Goal: Communication & Community: Answer question/provide support

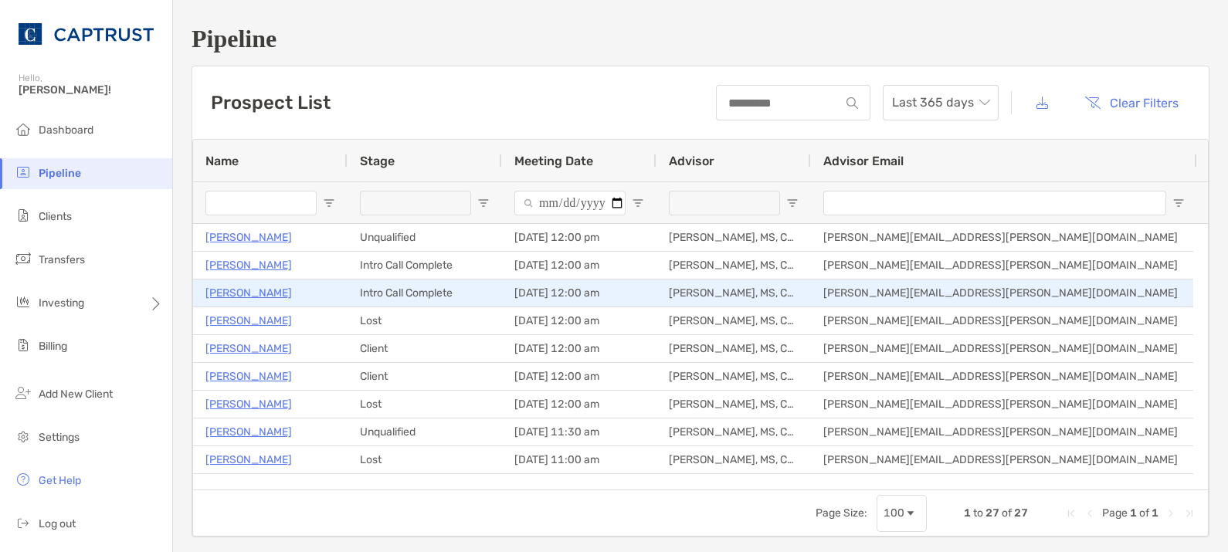
click at [255, 300] on p "Dario Gnani" at bounding box center [248, 292] width 86 height 19
click at [246, 290] on p "Dario Gnani" at bounding box center [248, 292] width 86 height 19
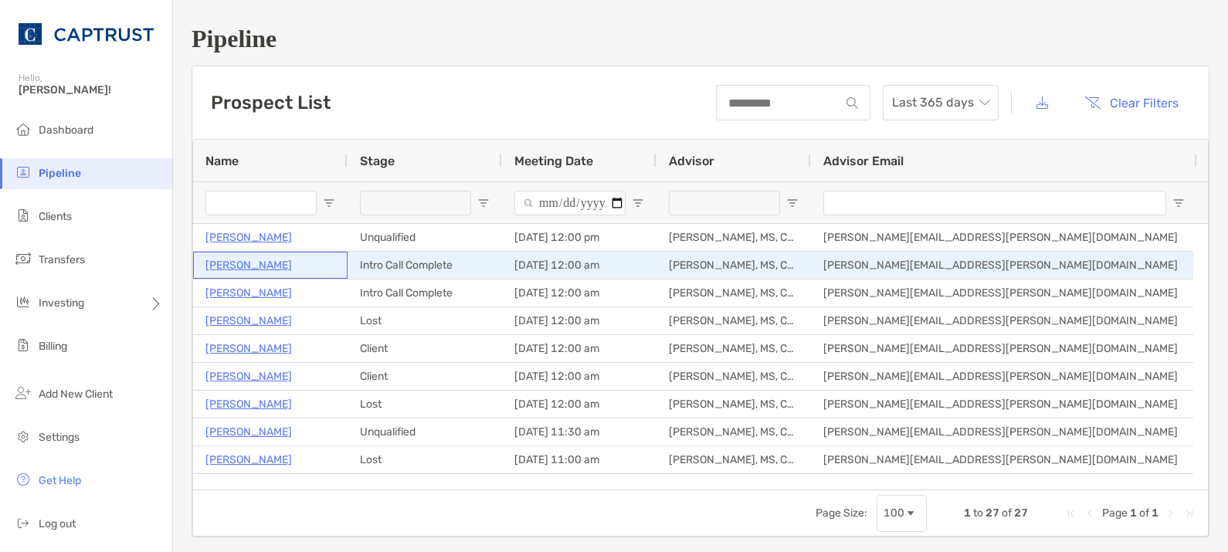
click at [241, 263] on p "[PERSON_NAME]" at bounding box center [248, 265] width 86 height 19
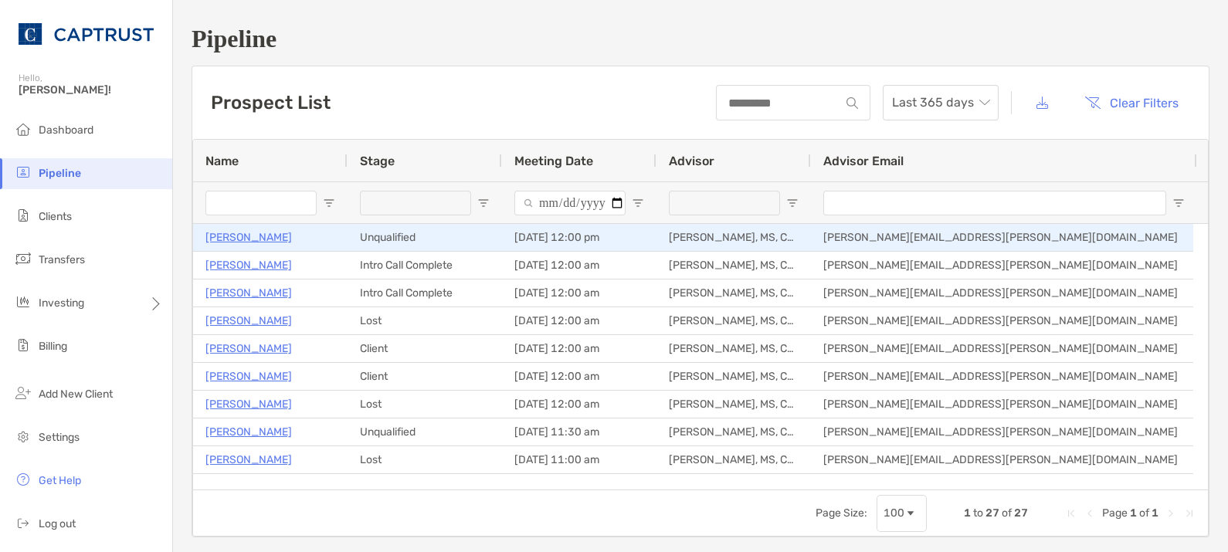
click at [235, 236] on p "[PERSON_NAME]" at bounding box center [248, 237] width 86 height 19
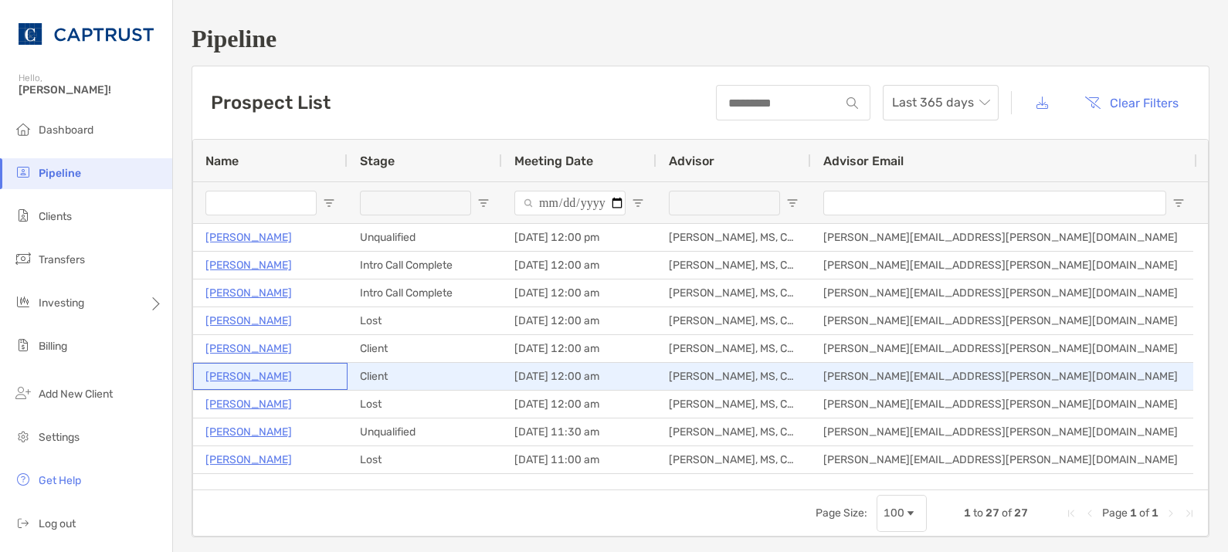
click at [241, 376] on p "Karolyn Wilhelmsen" at bounding box center [248, 376] width 86 height 19
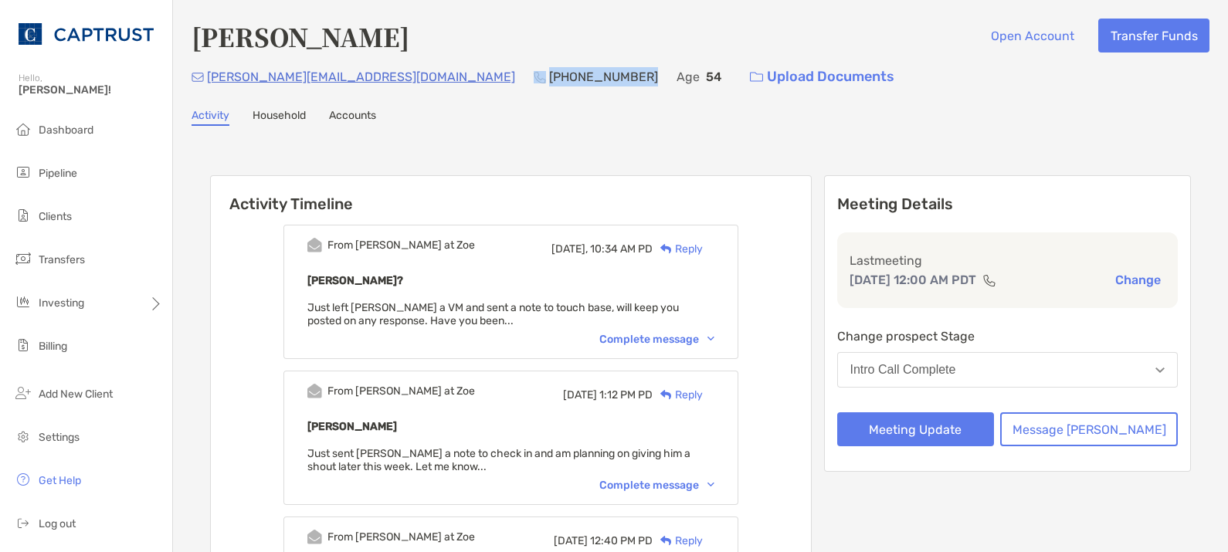
drag, startPoint x: 483, startPoint y: 76, endPoint x: 398, endPoint y: 84, distance: 84.6
click at [395, 80] on div "dario_gnani@hotmail.com (510) 599-6575 Age 54 Upload Documents" at bounding box center [700, 76] width 1018 height 33
copy p "510) 599-6575"
click at [1077, 422] on button "Message [PERSON_NAME]" at bounding box center [1089, 429] width 178 height 34
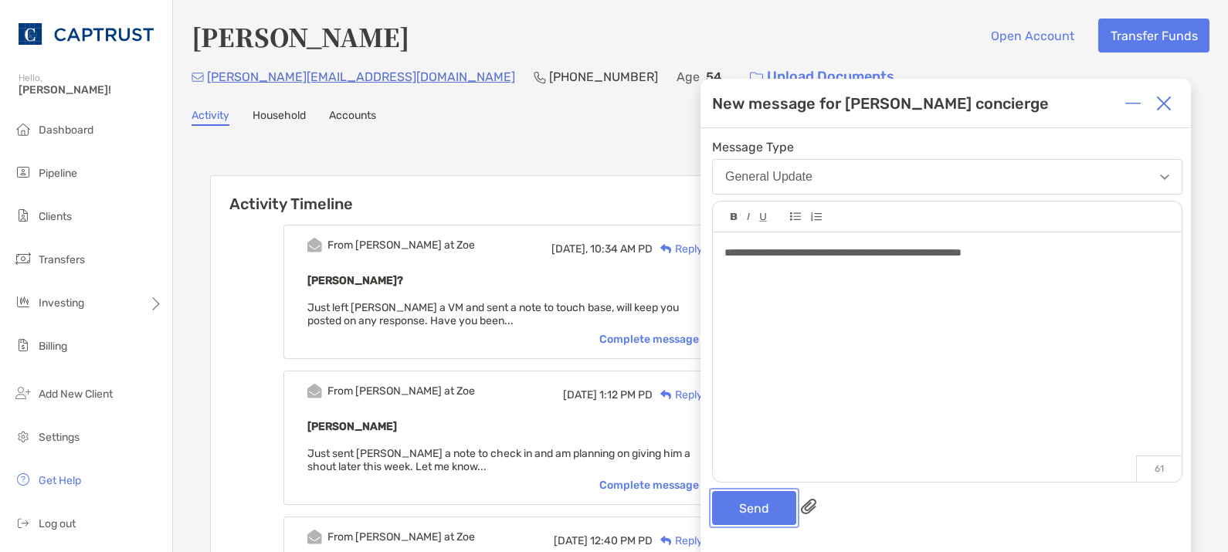
click at [745, 509] on button "Send" at bounding box center [754, 508] width 84 height 34
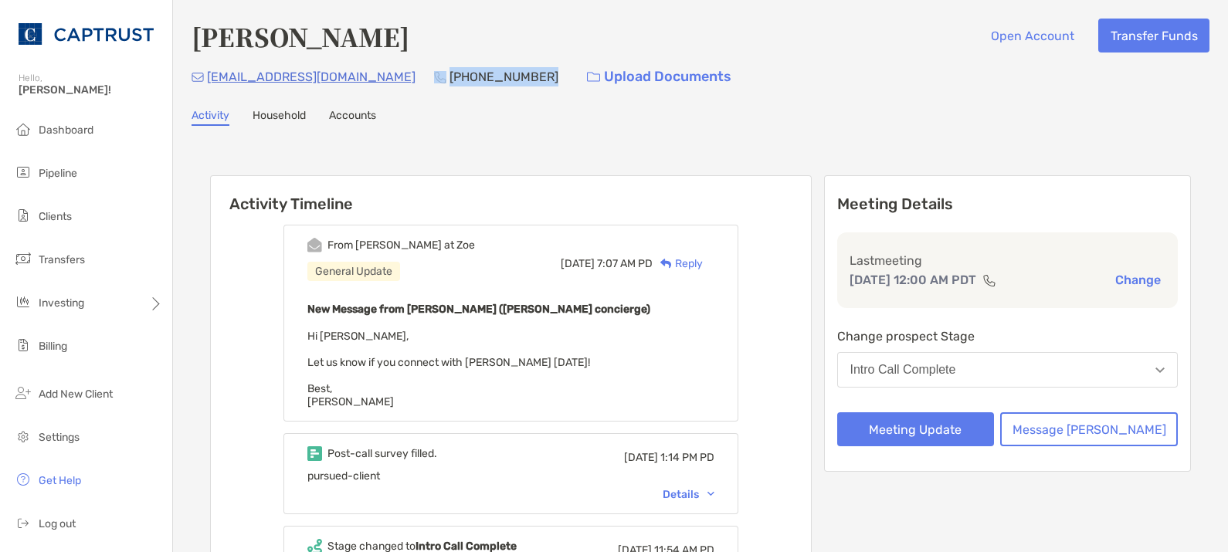
drag, startPoint x: 450, startPoint y: 73, endPoint x: 358, endPoint y: 68, distance: 92.0
click at [358, 68] on div "rsardinia@gmail.com (510) 755-0961 Upload Documents" at bounding box center [700, 76] width 1018 height 33
click at [449, 68] on p "(510) 755-0961" at bounding box center [503, 76] width 109 height 19
drag, startPoint x: 448, startPoint y: 73, endPoint x: 367, endPoint y: 73, distance: 81.1
click at [365, 73] on div "rsardinia@gmail.com (510) 755-0961 Upload Documents" at bounding box center [700, 76] width 1018 height 33
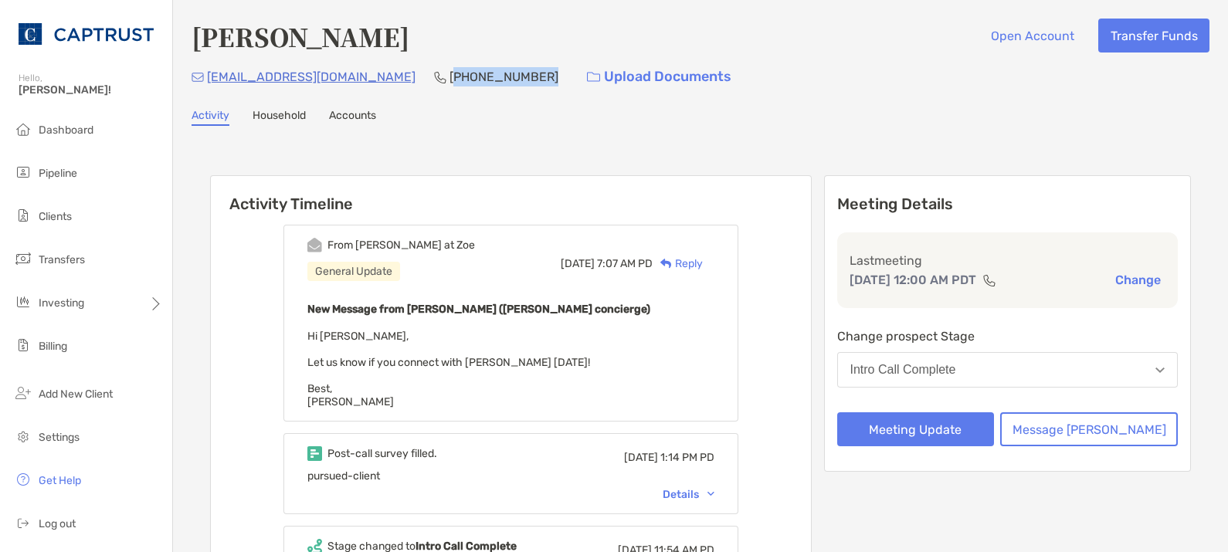
copy p "510) 755-0961"
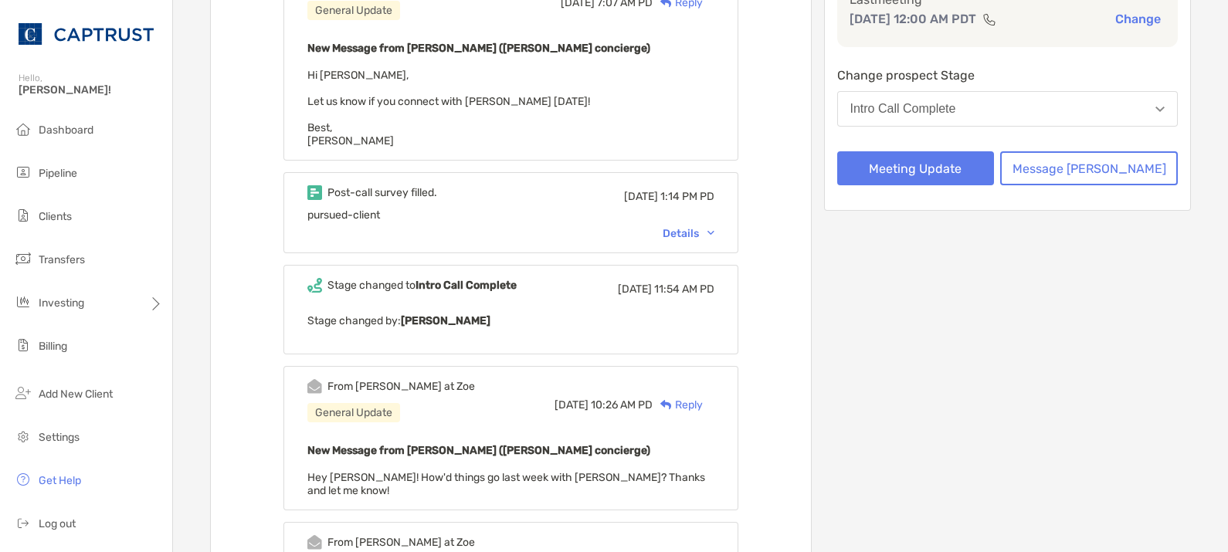
scroll to position [229, 0]
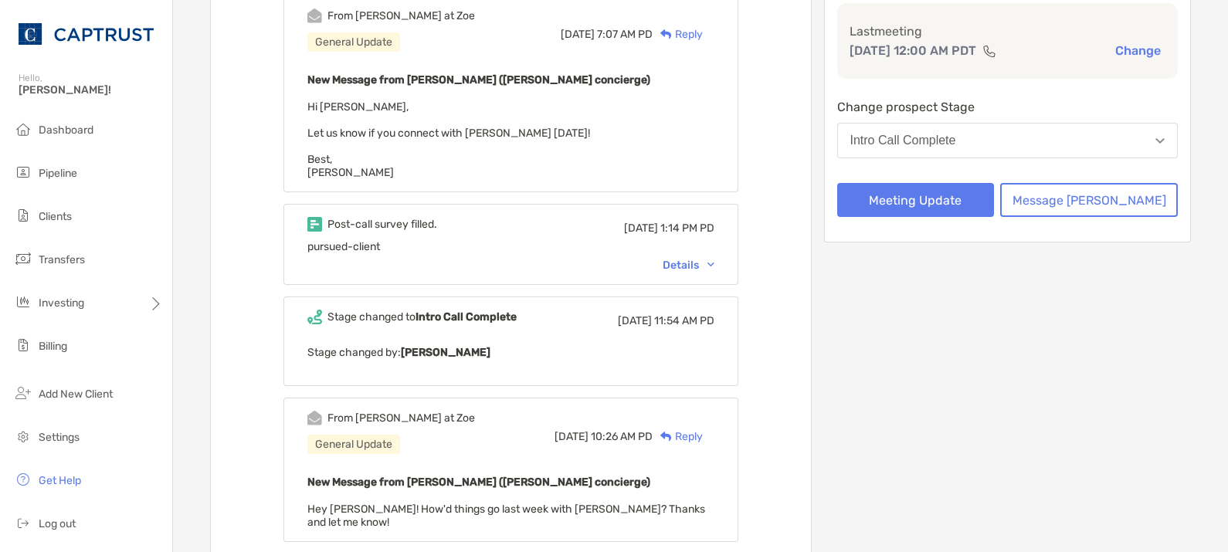
click at [696, 260] on div "Details" at bounding box center [689, 265] width 52 height 13
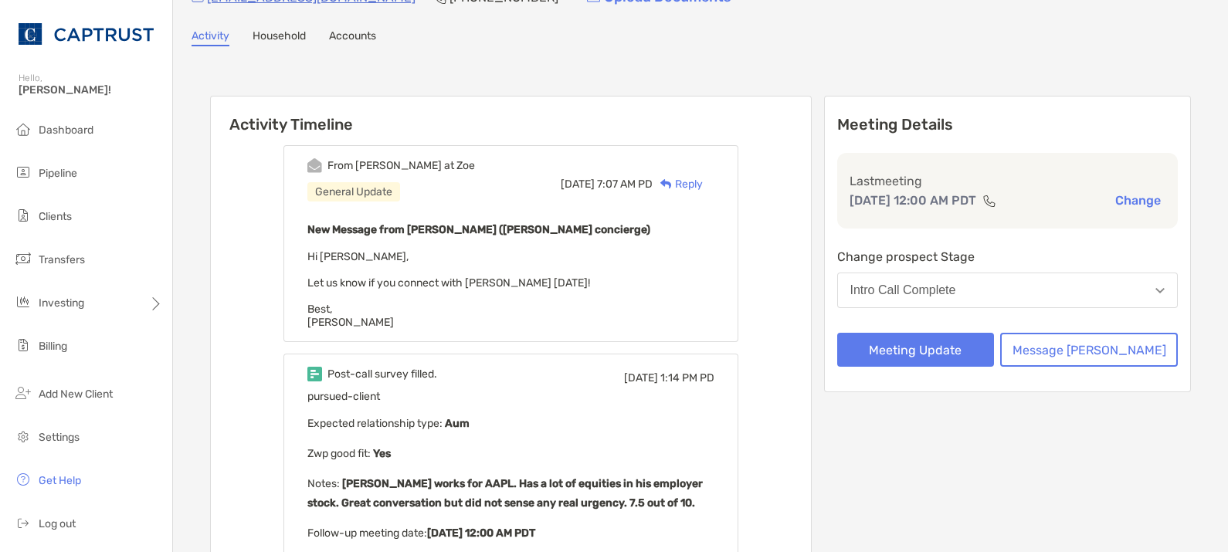
scroll to position [0, 0]
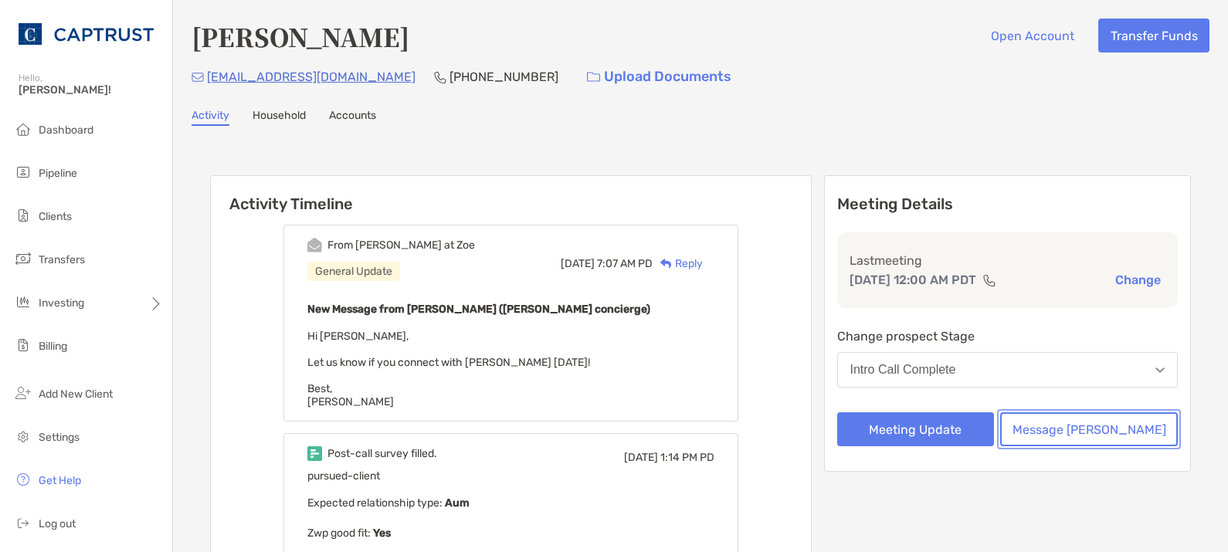
click at [1093, 432] on button "Message Zoe" at bounding box center [1089, 429] width 178 height 34
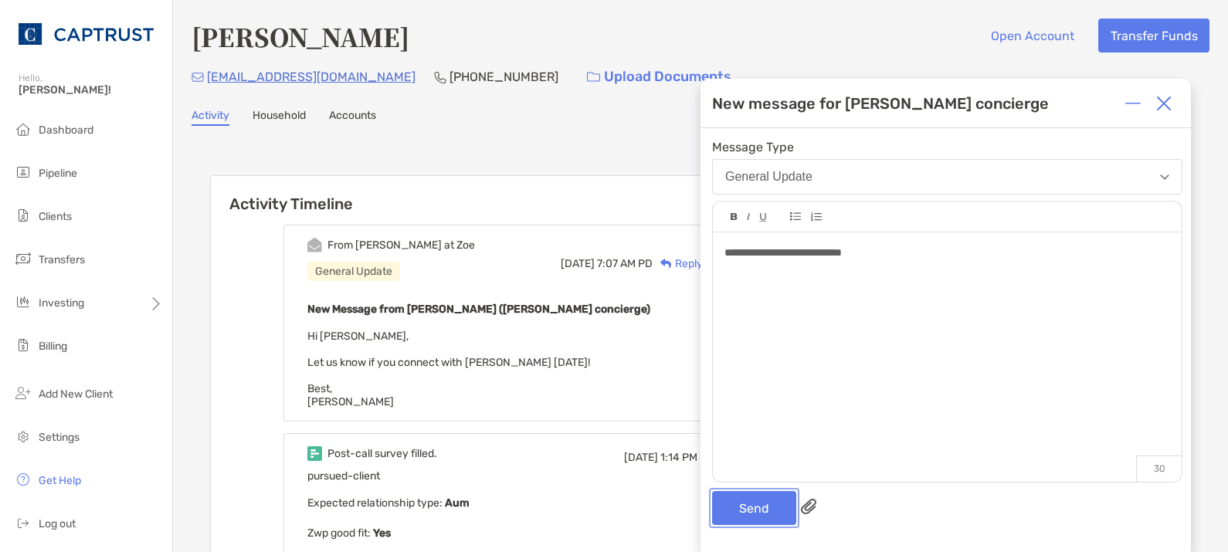
drag, startPoint x: 773, startPoint y: 521, endPoint x: 788, endPoint y: 536, distance: 20.7
click at [782, 531] on div "**********" at bounding box center [945, 340] width 490 height 424
click at [754, 513] on button "Send" at bounding box center [754, 508] width 84 height 34
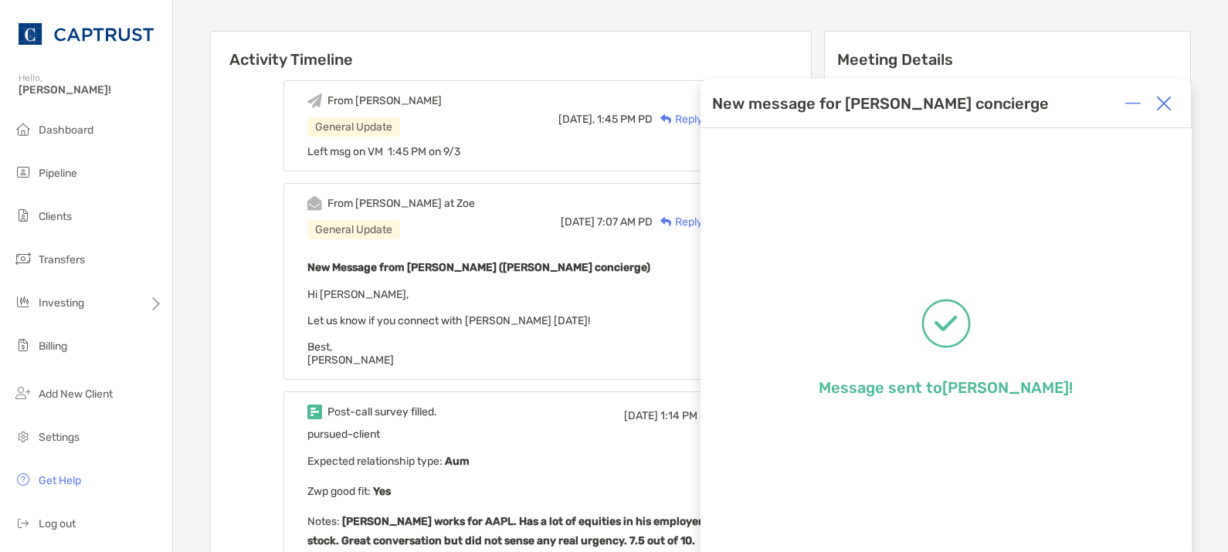
scroll to position [514, 0]
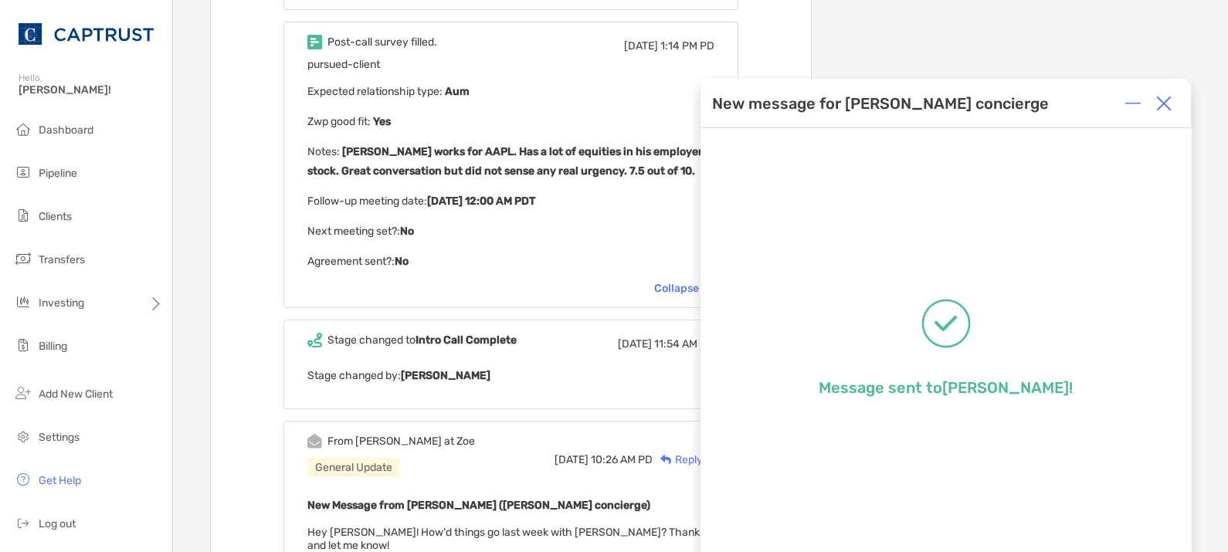
click at [1166, 114] on div at bounding box center [1163, 103] width 31 height 31
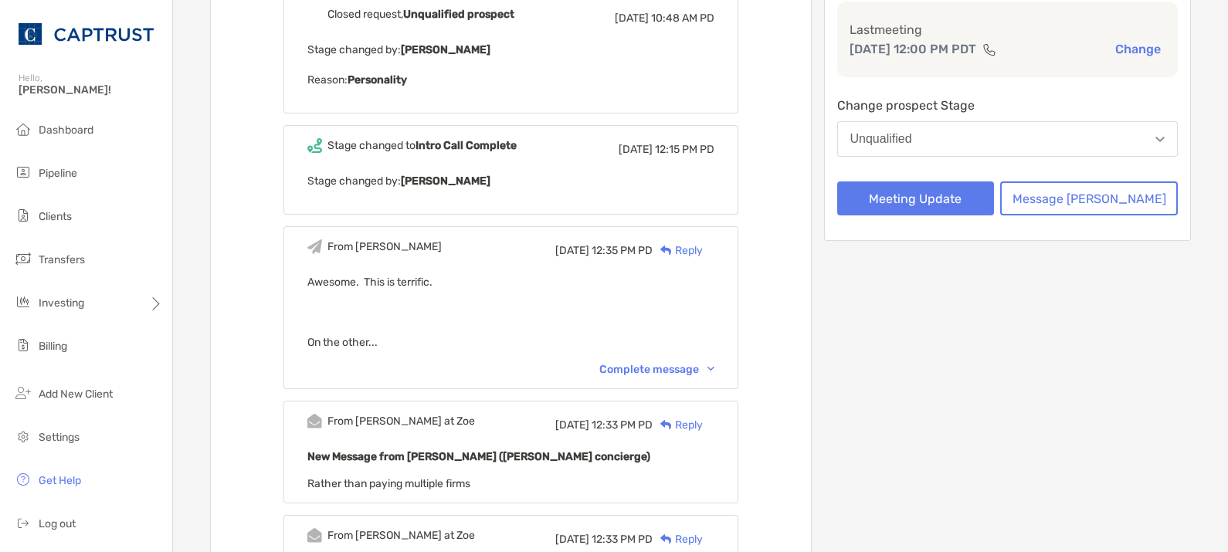
scroll to position [257, 0]
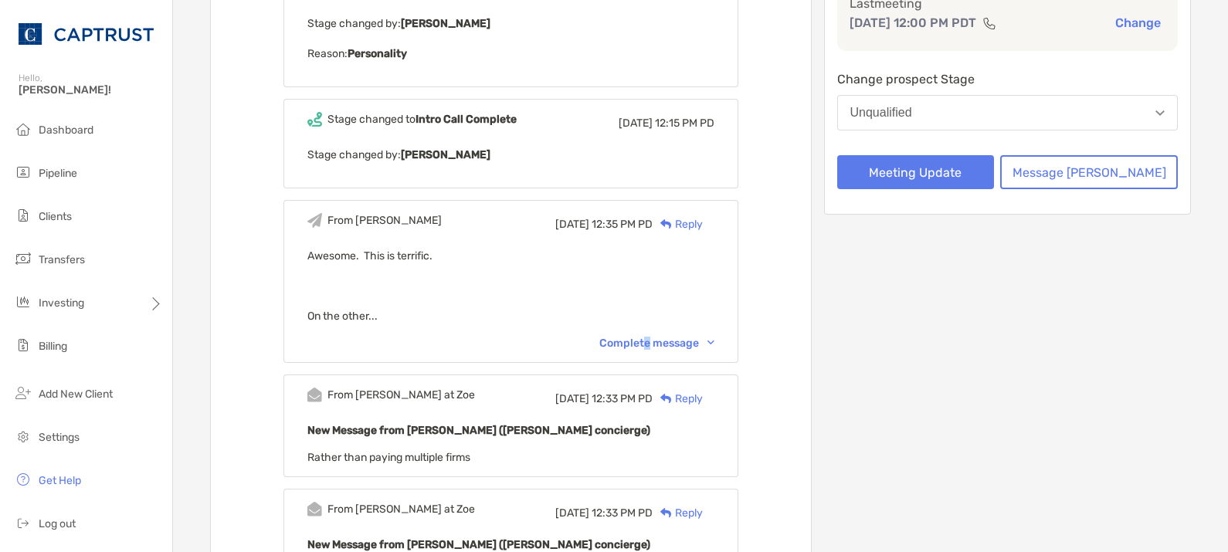
click at [664, 341] on div "Complete message" at bounding box center [656, 343] width 115 height 13
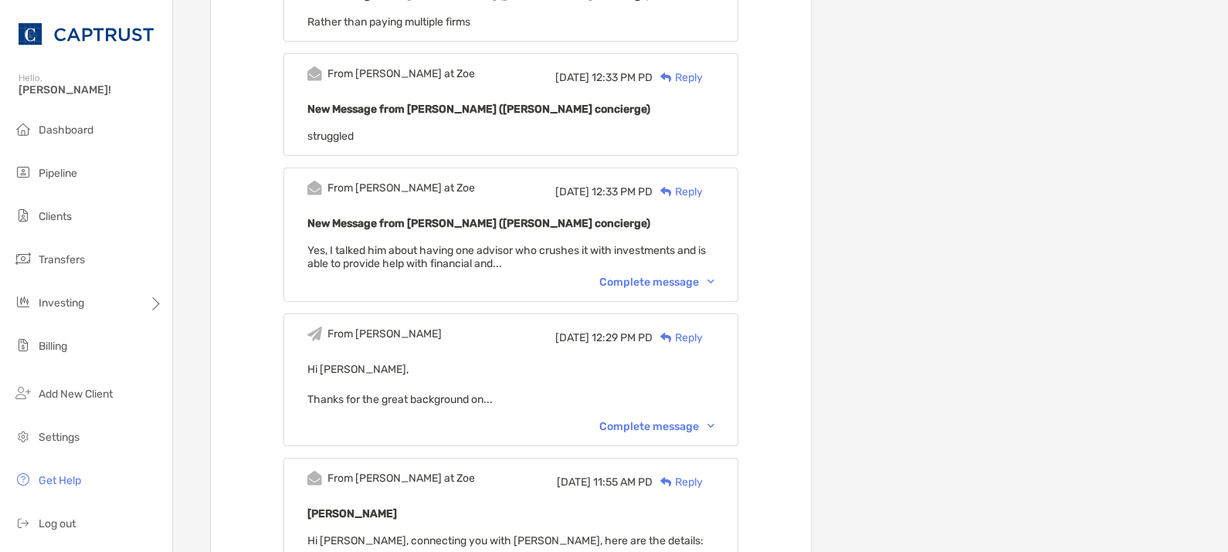
scroll to position [1286, 0]
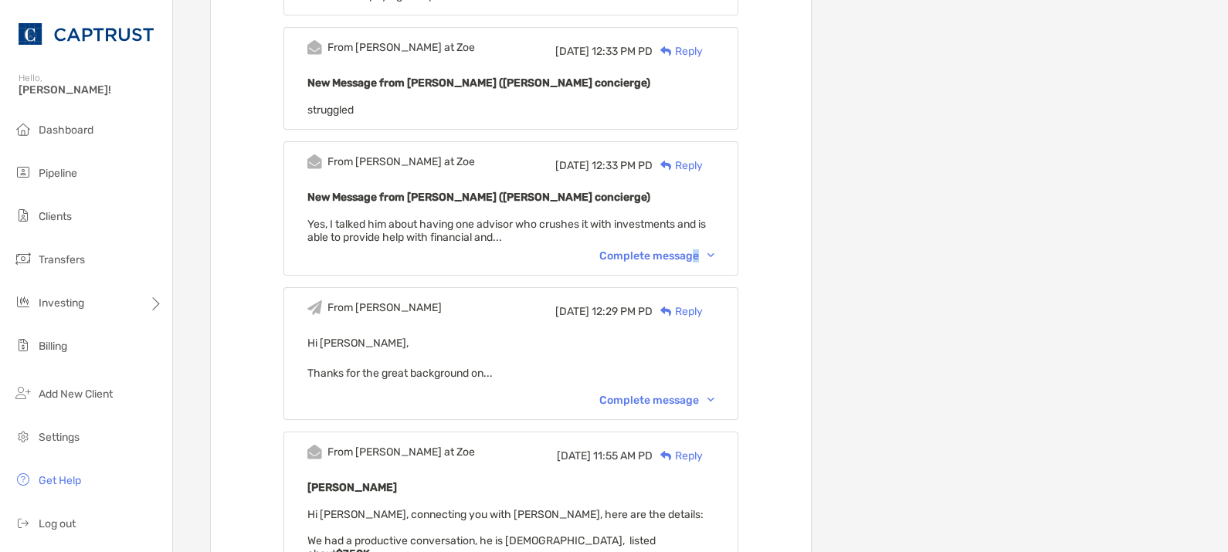
click at [714, 263] on div "Complete message" at bounding box center [656, 255] width 115 height 13
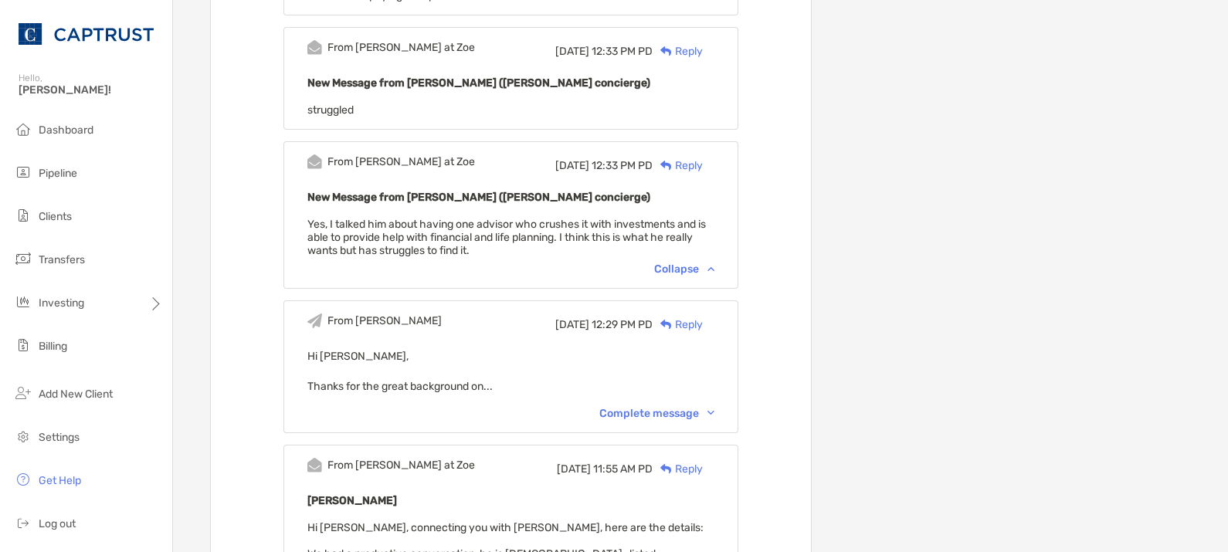
scroll to position [1415, 0]
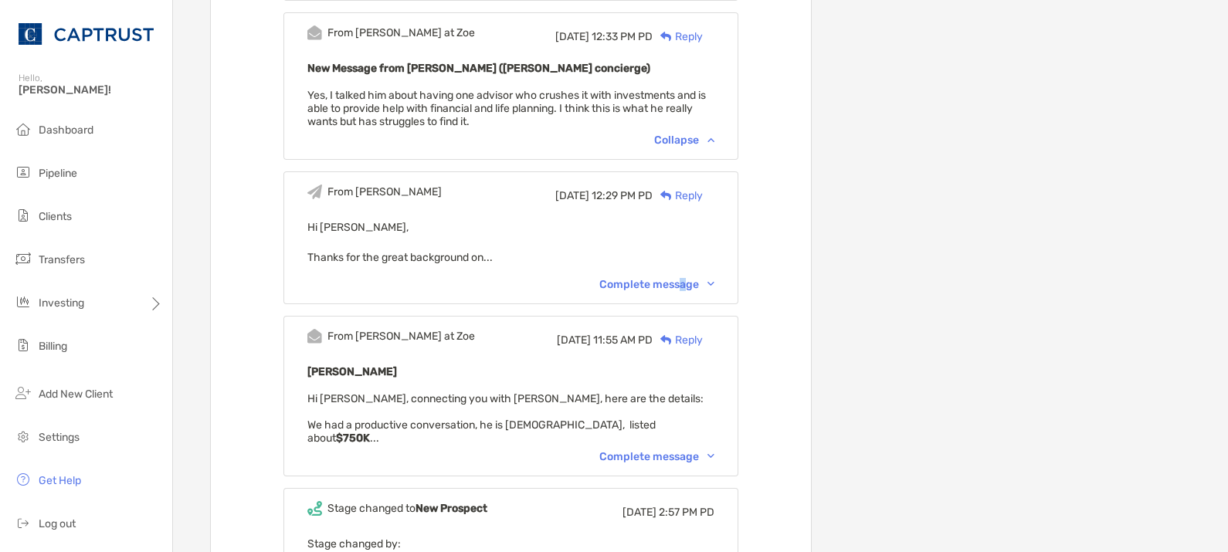
drag, startPoint x: 702, startPoint y: 313, endPoint x: 709, endPoint y: 318, distance: 8.8
click at [707, 291] on div "Complete message" at bounding box center [656, 284] width 115 height 13
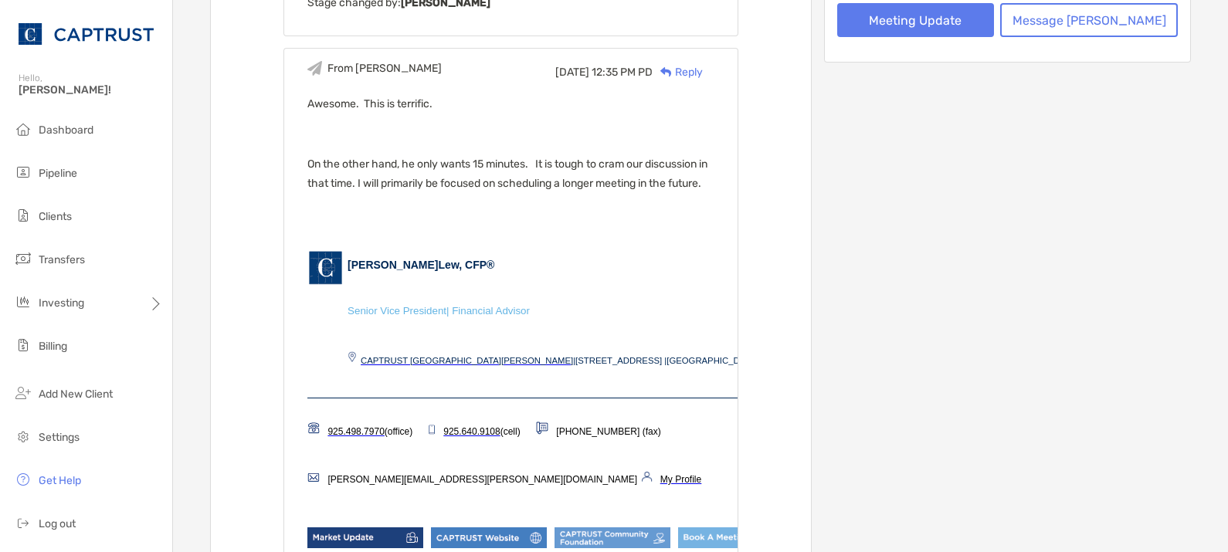
scroll to position [128, 0]
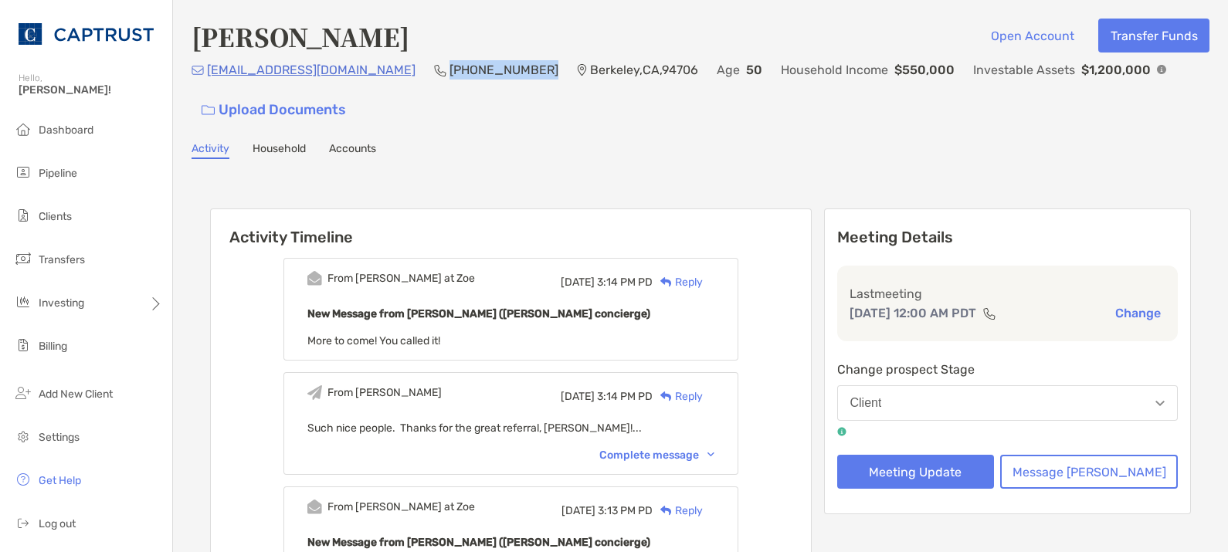
drag, startPoint x: 479, startPoint y: 66, endPoint x: 385, endPoint y: 69, distance: 93.5
click at [385, 69] on div "karster2006@gmail.com (415) 385-8685 Berkeley , CA , 94706 Age 50 Household Inc…" at bounding box center [700, 93] width 1018 height 66
copy p "415) 385-8685"
